Goal: Task Accomplishment & Management: Use online tool/utility

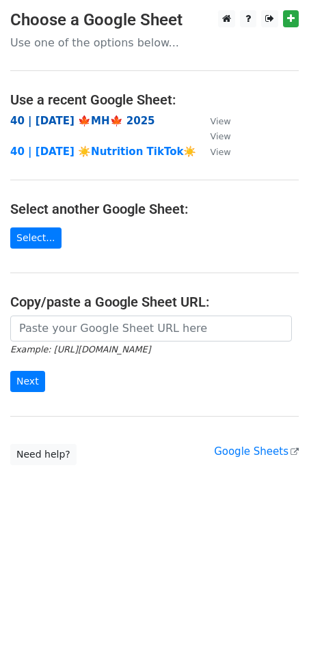
click at [87, 119] on strong "40 | [DATE] 🍁MH🍁 2025" at bounding box center [82, 121] width 145 height 12
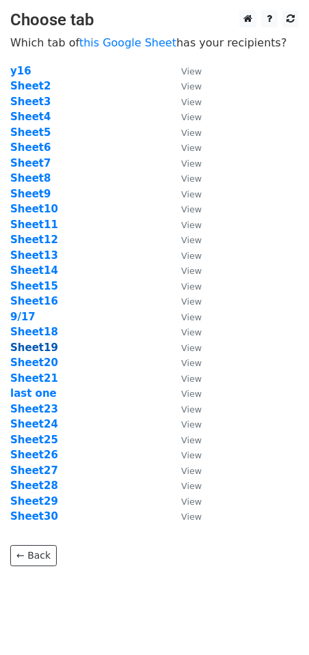
click at [38, 349] on strong "Sheet19" at bounding box center [34, 347] width 48 height 12
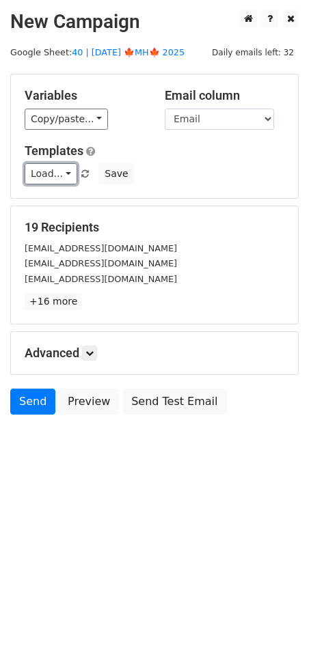
drag, startPoint x: 61, startPoint y: 178, endPoint x: 81, endPoint y: 199, distance: 29.5
click at [60, 178] on link "Load..." at bounding box center [51, 173] width 53 height 21
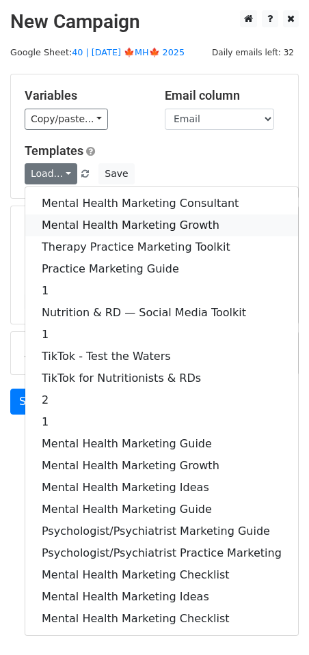
click at [102, 222] on link "Mental Health Marketing Growth" at bounding box center [161, 225] width 272 height 22
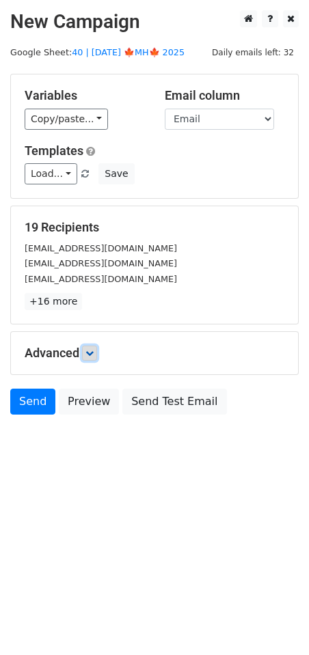
click at [94, 352] on icon at bounding box center [89, 353] width 8 height 8
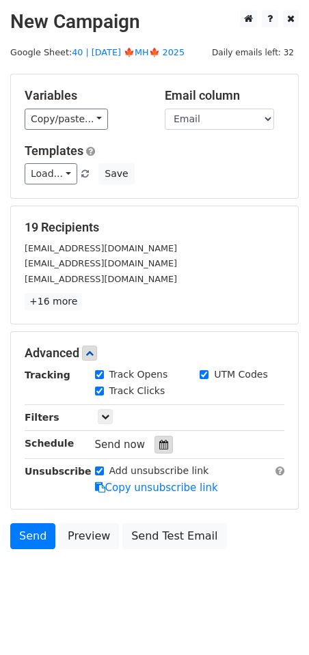
click at [158, 452] on div at bounding box center [163, 445] width 18 height 18
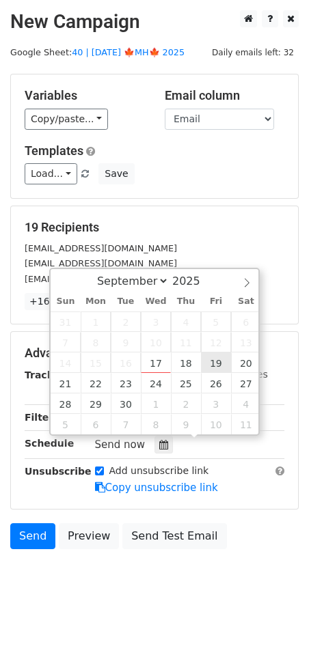
type input "2025-09-19 12:00"
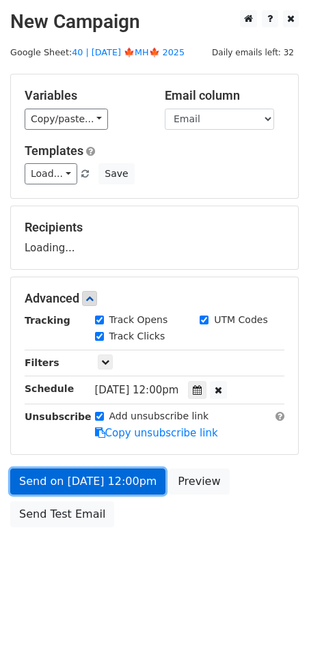
click at [125, 474] on link "Send on Sep 19 at 12:00pm" at bounding box center [87, 481] width 155 height 26
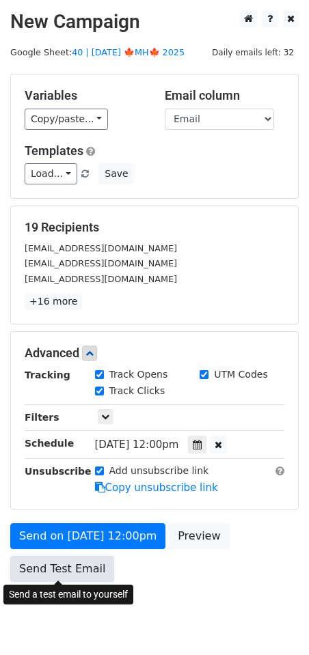
click at [55, 560] on link "Send Test Email" at bounding box center [62, 569] width 104 height 26
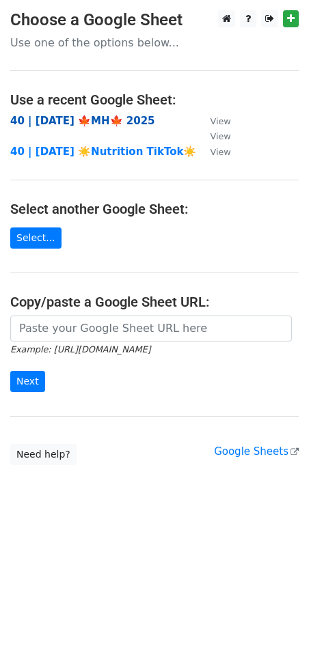
click at [87, 115] on strong "40 | SEP 17 🍁MH🍁 2025" at bounding box center [82, 121] width 145 height 12
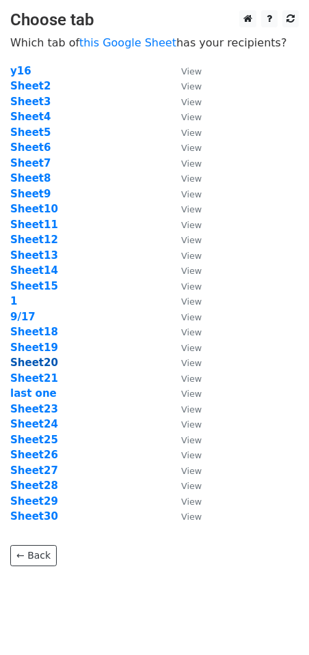
click at [45, 363] on strong "Sheet20" at bounding box center [34, 362] width 48 height 12
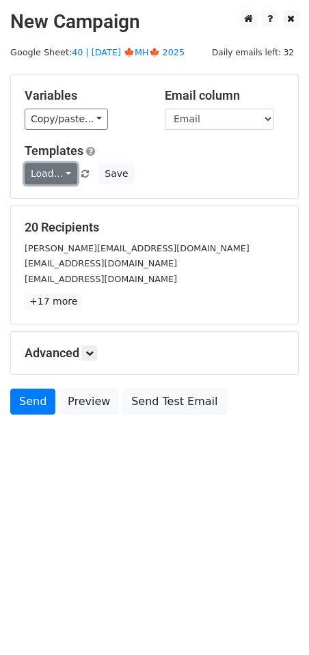
click at [53, 175] on link "Load..." at bounding box center [51, 173] width 53 height 21
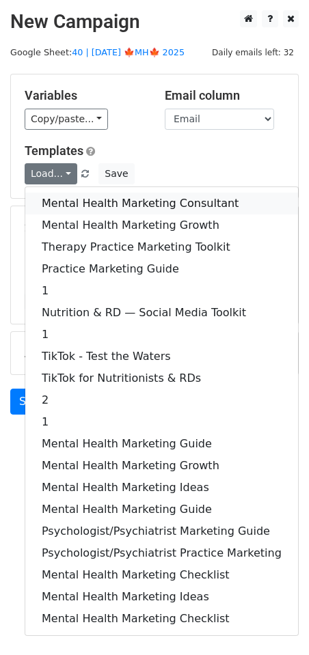
click at [66, 201] on link "Mental Health Marketing Consultant" at bounding box center [161, 204] width 272 height 22
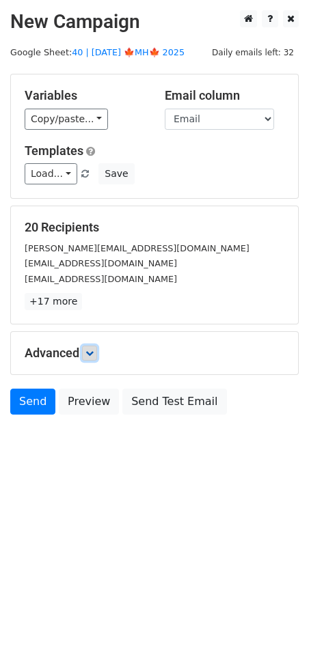
click at [94, 353] on icon at bounding box center [89, 353] width 8 height 8
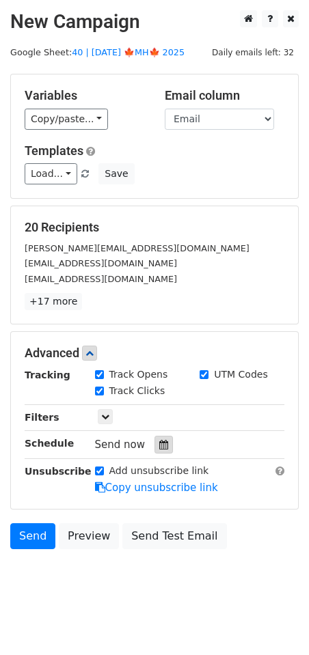
click at [154, 438] on div at bounding box center [163, 445] width 18 height 18
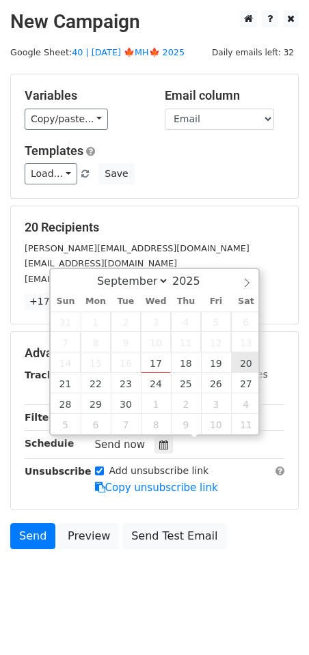
type input "2025-09-20 12:00"
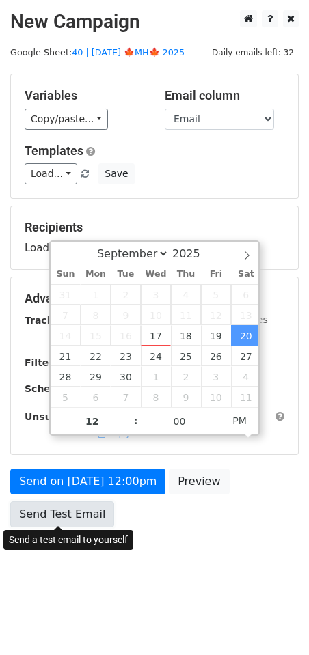
click at [66, 522] on link "Send Test Email" at bounding box center [62, 514] width 104 height 26
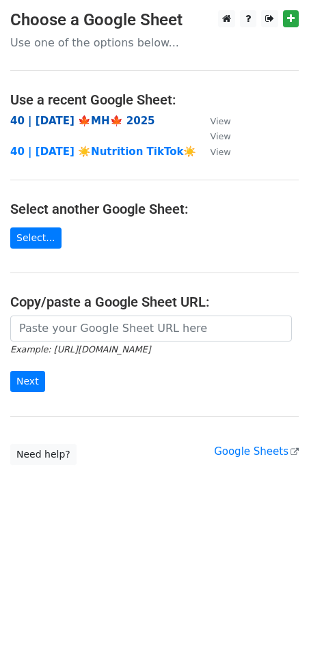
click at [79, 119] on strong "40 | [DATE] 🍁MH🍁 2025" at bounding box center [82, 121] width 145 height 12
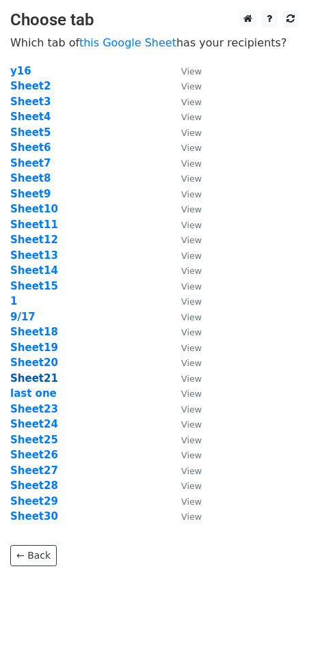
click at [41, 382] on strong "Sheet21" at bounding box center [34, 378] width 48 height 12
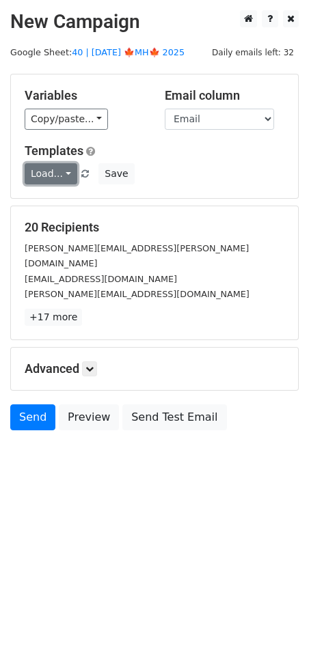
click at [57, 175] on link "Load..." at bounding box center [51, 173] width 53 height 21
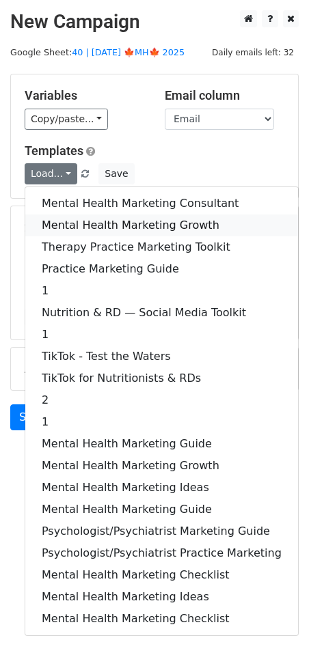
click at [66, 228] on link "Mental Health Marketing Growth" at bounding box center [161, 225] width 272 height 22
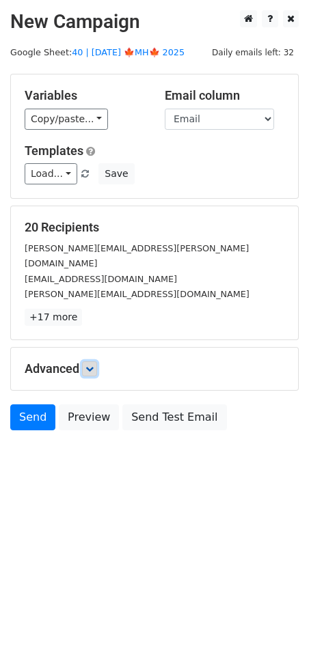
click at [92, 365] on icon at bounding box center [89, 369] width 8 height 8
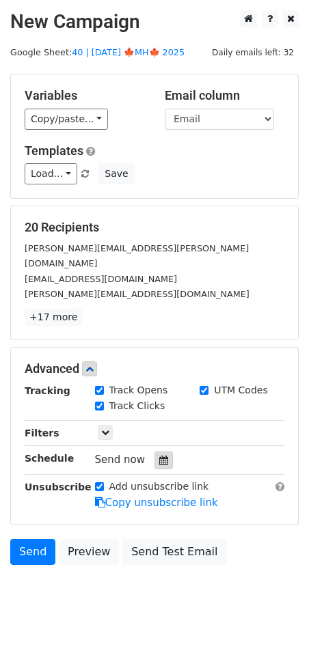
click at [162, 451] on div at bounding box center [163, 460] width 18 height 18
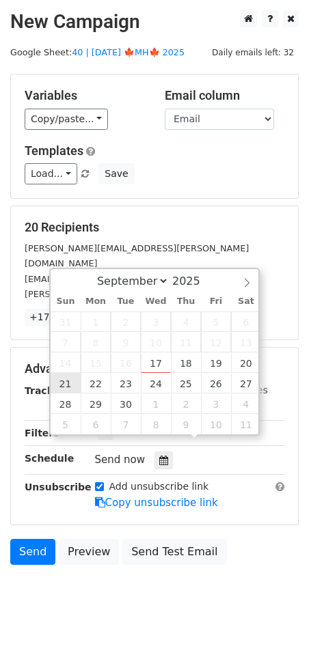
type input "[DATE] 12:00"
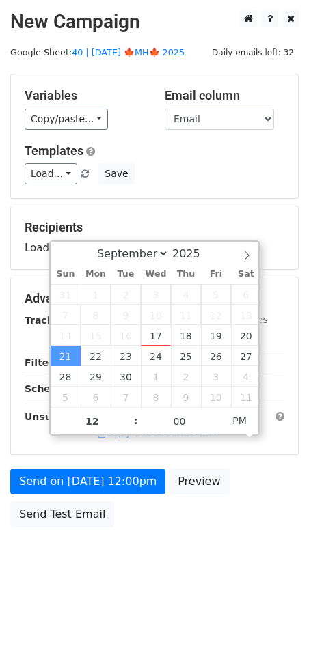
click at [64, 498] on div "Send on [DATE] 12:00pm Preview Send Test Email" at bounding box center [154, 501] width 309 height 66
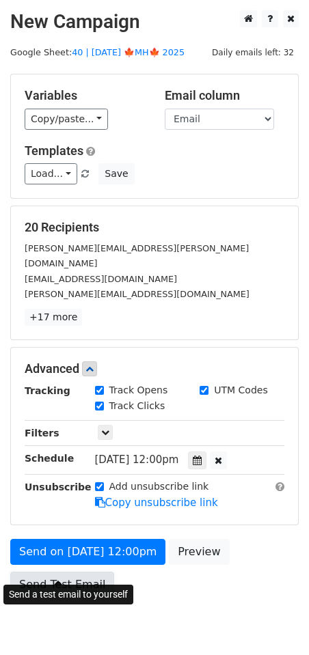
click at [61, 571] on link "Send Test Email" at bounding box center [62, 584] width 104 height 26
